Goal: Transaction & Acquisition: Purchase product/service

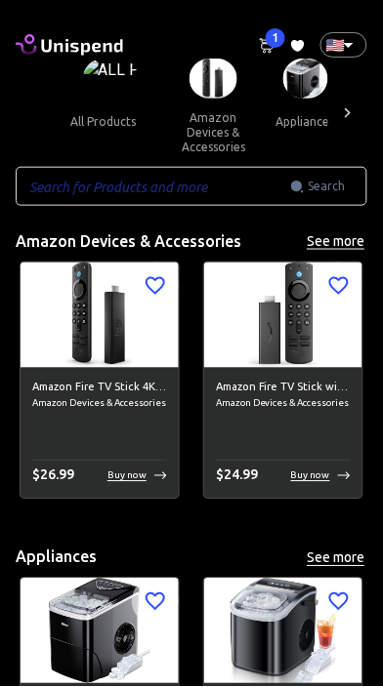
click at [244, 167] on input "text" at bounding box center [153, 186] width 274 height 39
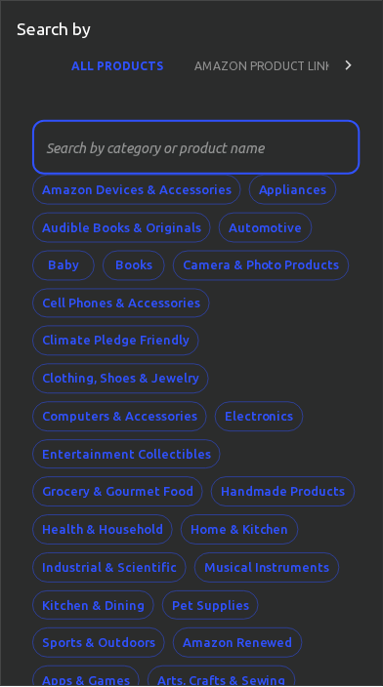
click at [290, 63] on button "AMAZON PRODUCT LINK" at bounding box center [264, 65] width 170 height 47
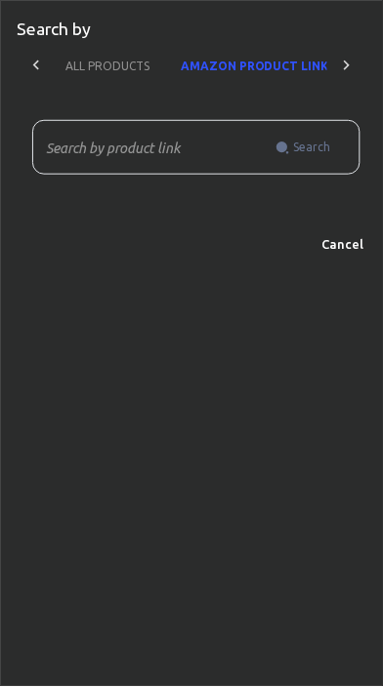
scroll to position [0, 6]
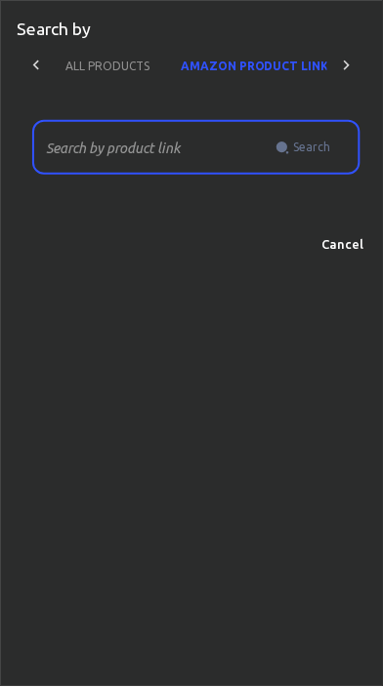
paste input "[URL][DOMAIN_NAME]"
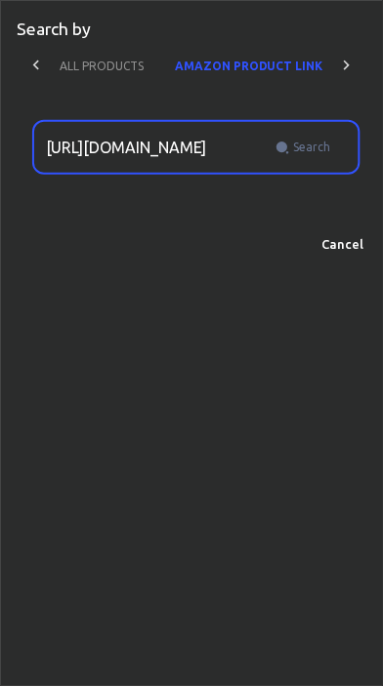
scroll to position [0, 14]
type input "[URL][DOMAIN_NAME]"
click at [328, 142] on span "Search" at bounding box center [312, 148] width 37 height 20
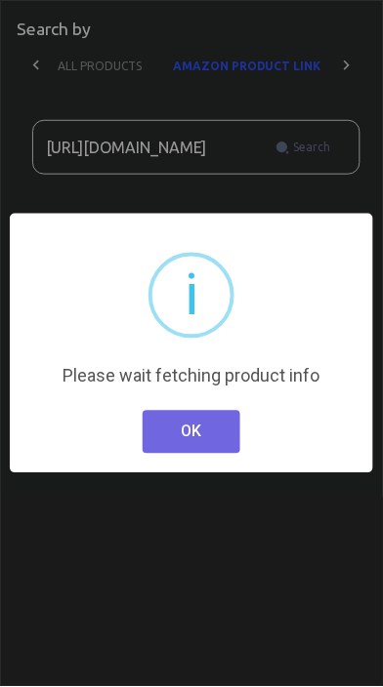
scroll to position [0, 0]
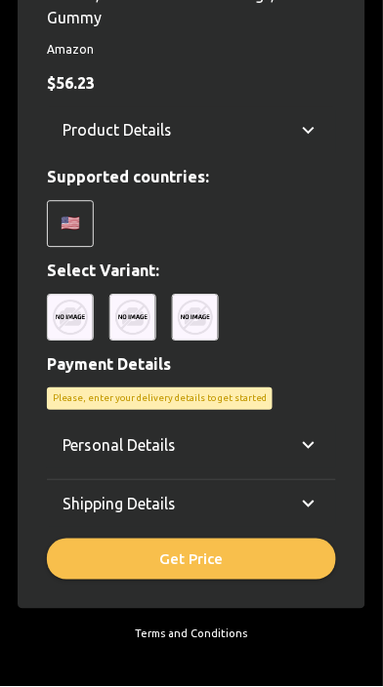
scroll to position [752, 0]
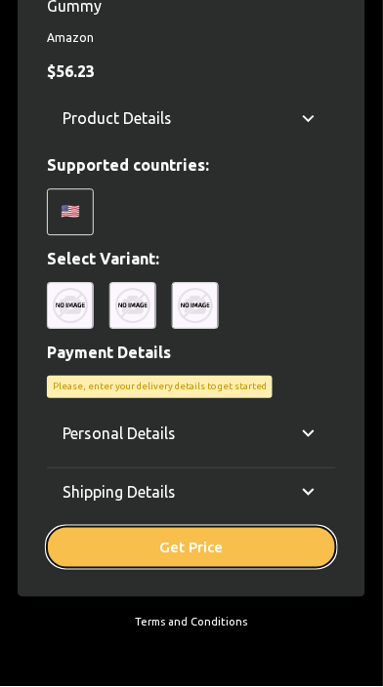
click at [248, 534] on button "Get Price" at bounding box center [191, 548] width 289 height 41
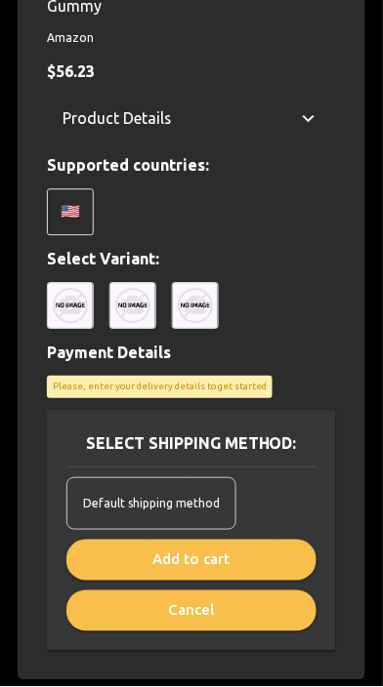
click at [195, 495] on span "Default shipping method" at bounding box center [151, 505] width 137 height 20
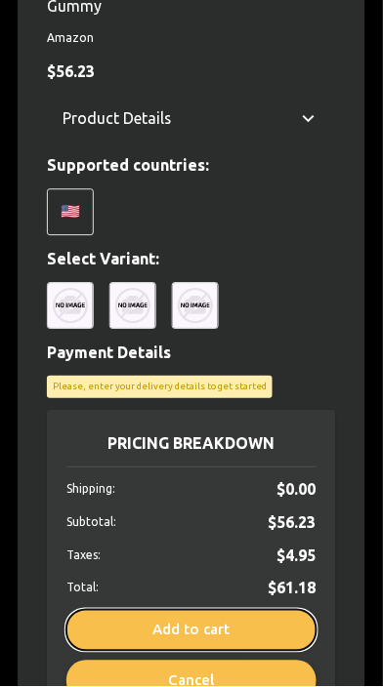
click at [236, 611] on button "Add to cart" at bounding box center [191, 631] width 250 height 41
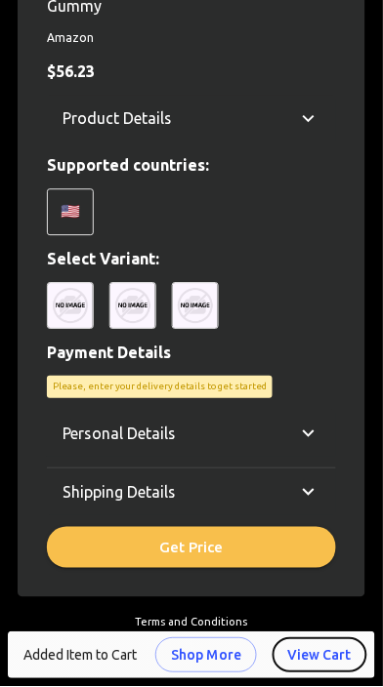
click at [333, 661] on button "View Cart" at bounding box center [319, 656] width 95 height 36
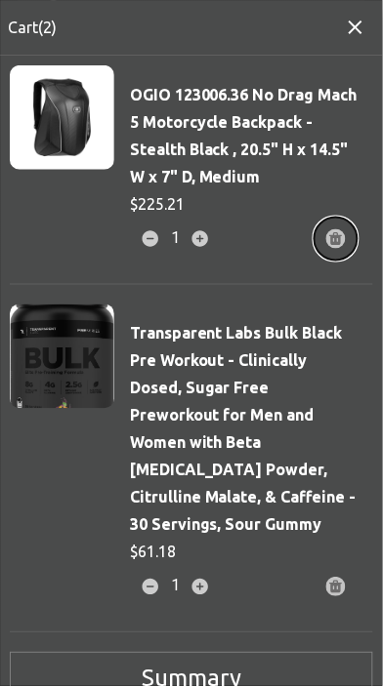
click at [340, 244] on icon "button" at bounding box center [336, 239] width 13 height 13
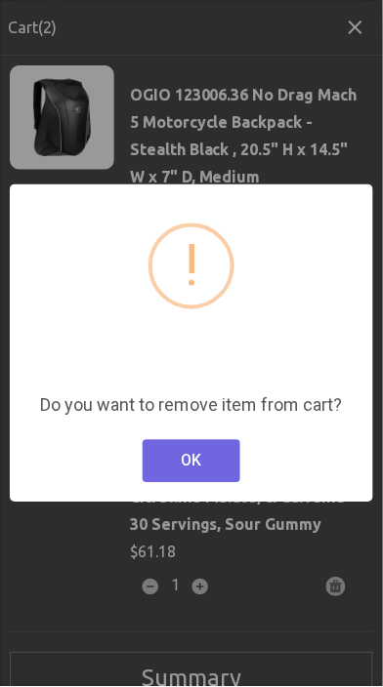
click at [213, 464] on button "OK" at bounding box center [191, 461] width 98 height 43
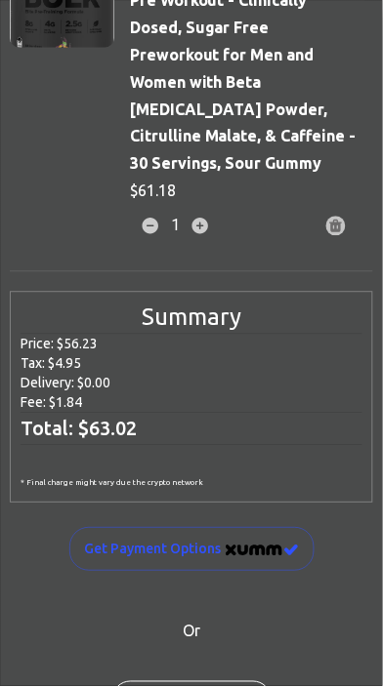
scroll to position [151, 0]
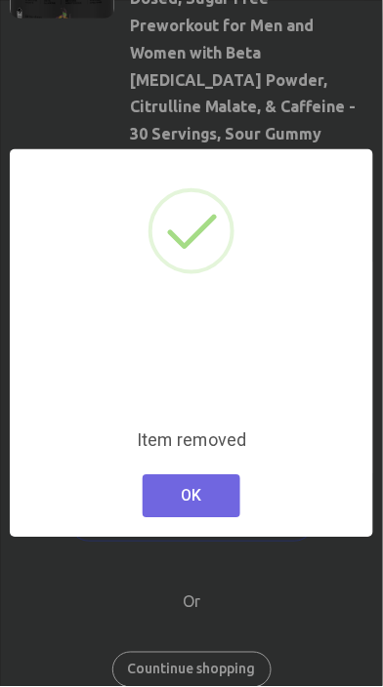
click at [223, 506] on button "OK" at bounding box center [191, 496] width 98 height 43
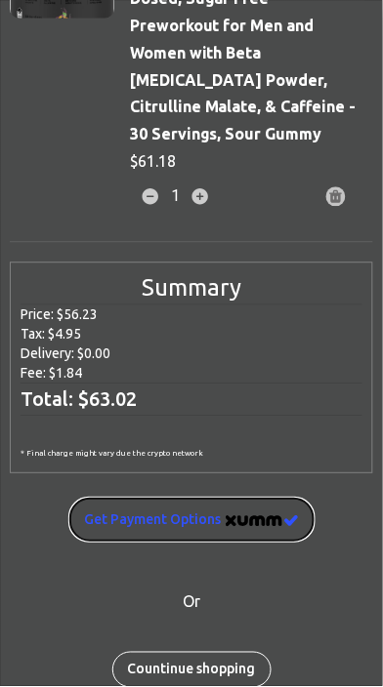
click at [254, 516] on img "image" at bounding box center [261, 522] width 73 height 12
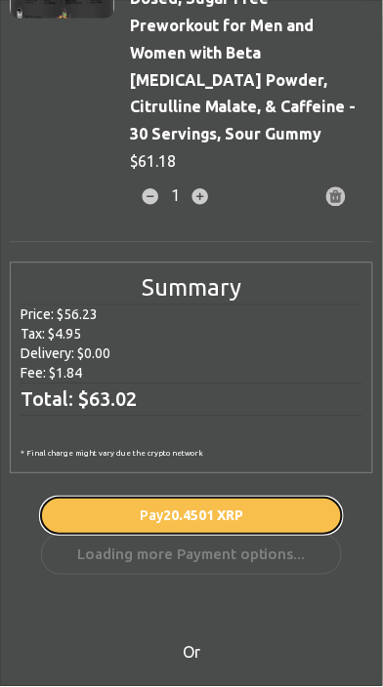
click at [237, 508] on span "20.4501 XRP" at bounding box center [203, 516] width 80 height 16
